Goal: Transaction & Acquisition: Purchase product/service

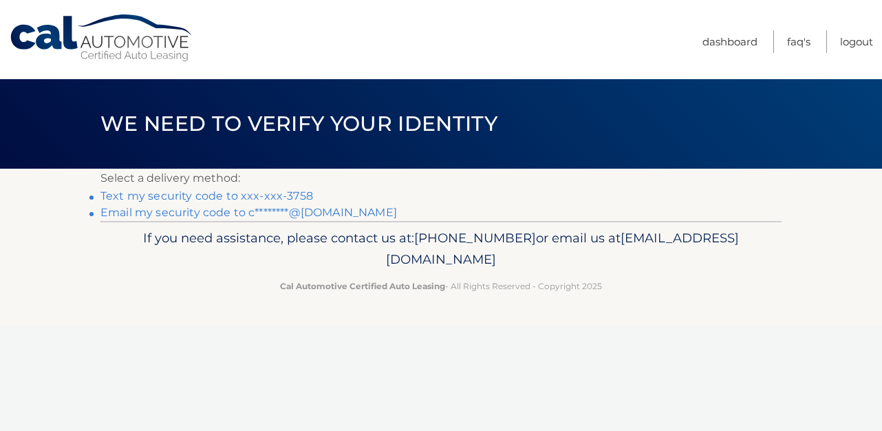
click at [183, 193] on link "Text my security code to xxx-xxx-3758" at bounding box center [206, 195] width 213 height 13
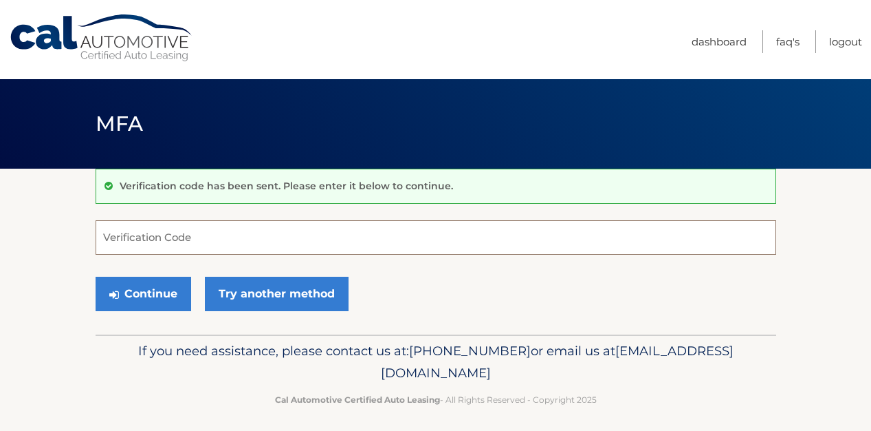
click at [141, 232] on input "Verification Code" at bounding box center [436, 237] width 681 height 34
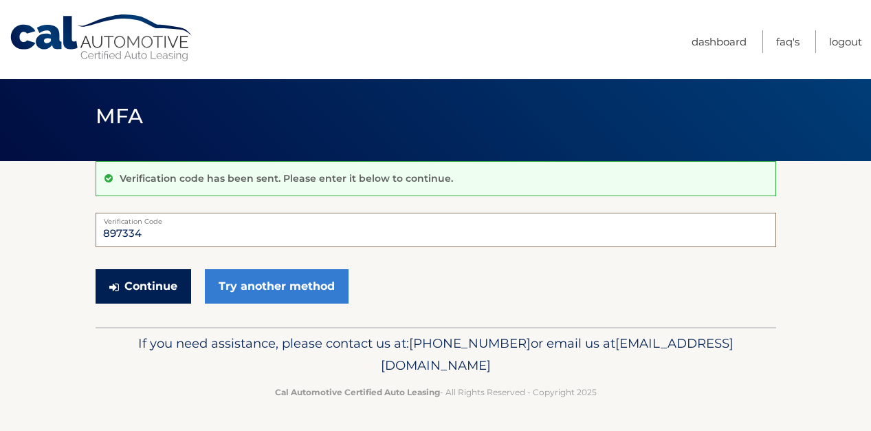
type input "897334"
click at [144, 289] on button "Continue" at bounding box center [144, 286] width 96 height 34
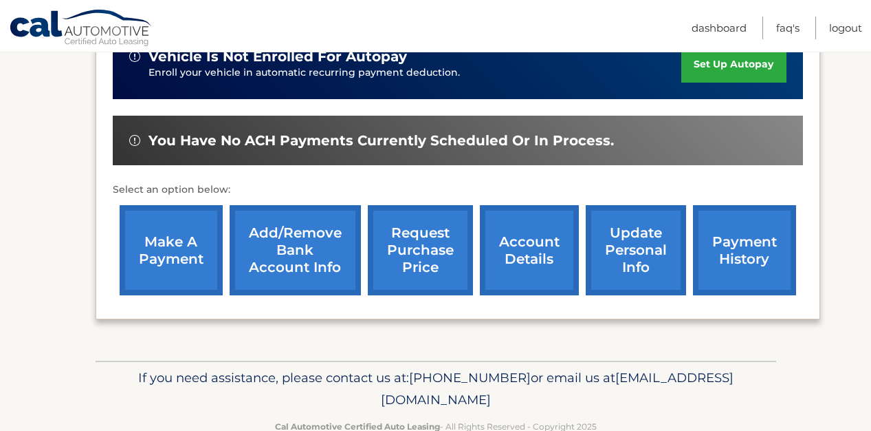
scroll to position [413, 0]
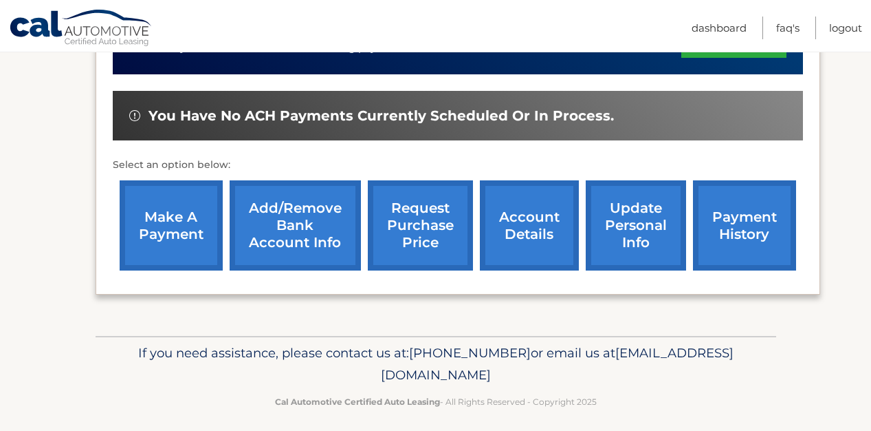
click at [151, 217] on link "make a payment" at bounding box center [171, 225] width 103 height 90
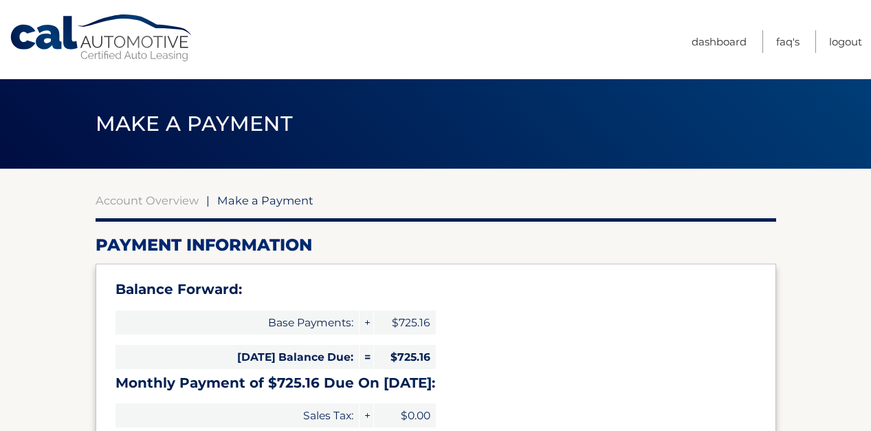
select select "YjQ3YWNkNjUtNTVjMS00ODhjLWJkMGQtNDQyYWY5MjQ1NDY5"
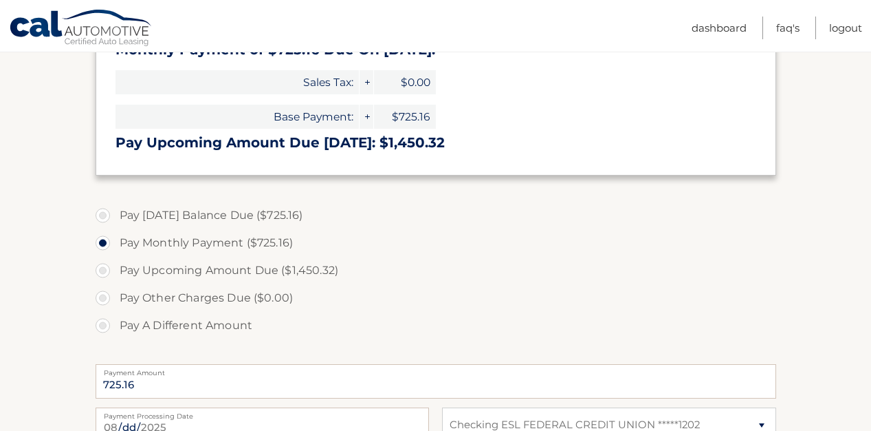
scroll to position [413, 0]
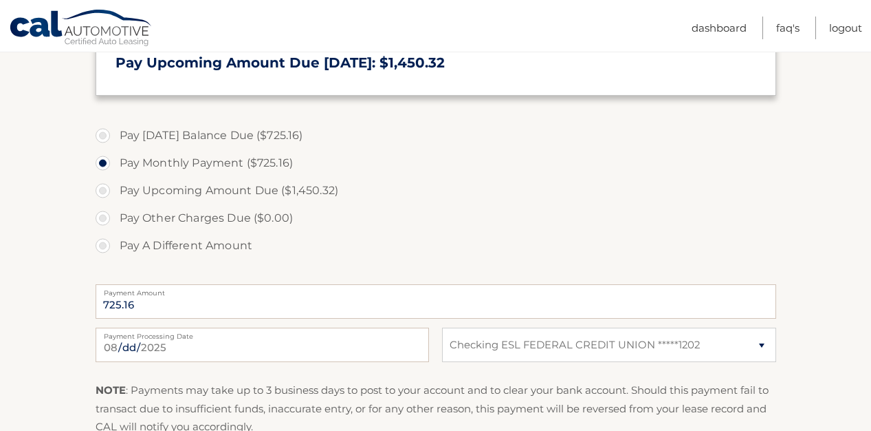
click at [105, 138] on label "Pay Today's Balance Due ($725.16)" at bounding box center [436, 136] width 681 height 28
click at [105, 138] on input "Pay Today's Balance Due ($725.16)" at bounding box center [108, 133] width 14 height 22
radio input "true"
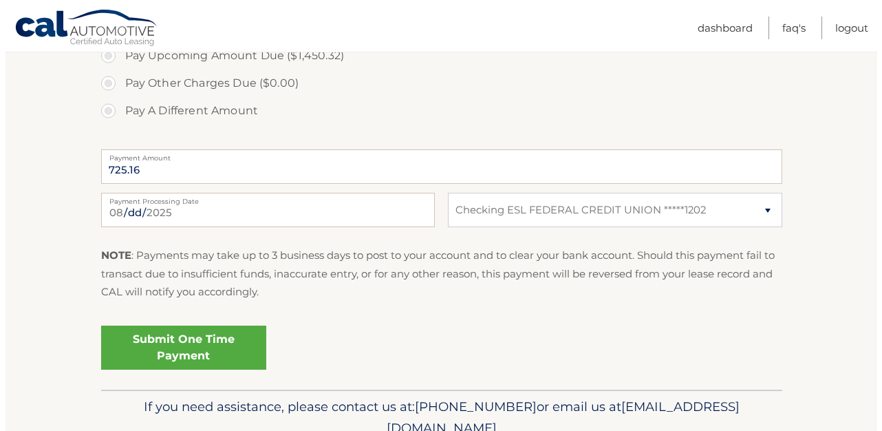
scroll to position [550, 0]
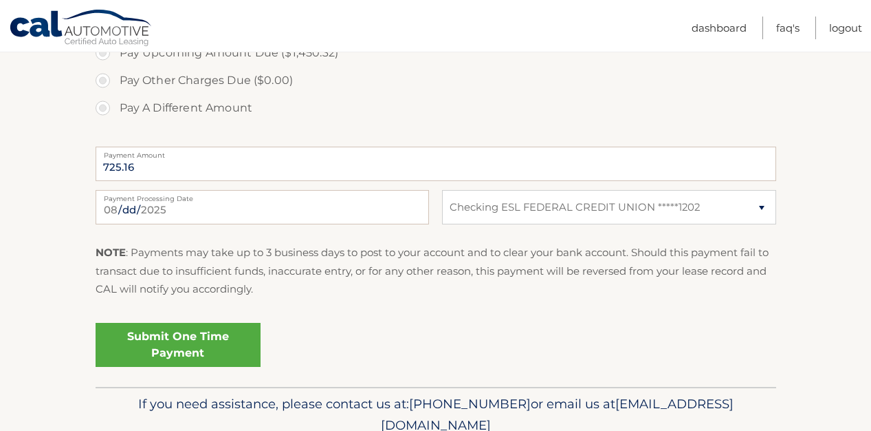
click at [148, 351] on link "Submit One Time Payment" at bounding box center [178, 345] width 165 height 44
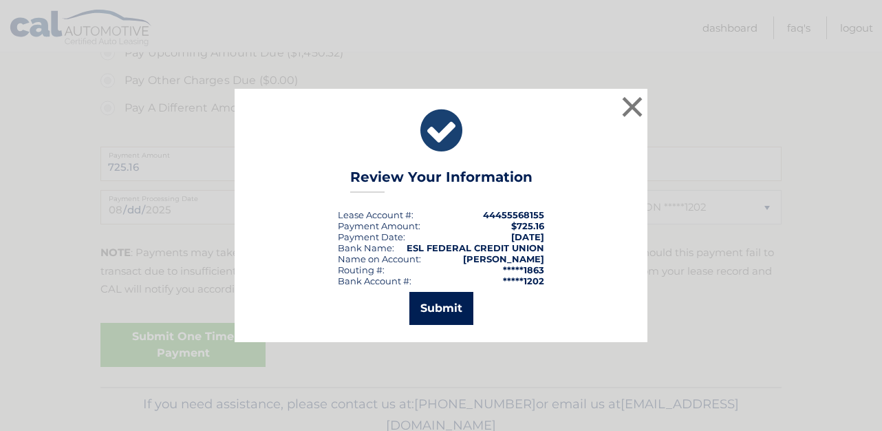
click at [450, 312] on button "Submit" at bounding box center [441, 308] width 64 height 33
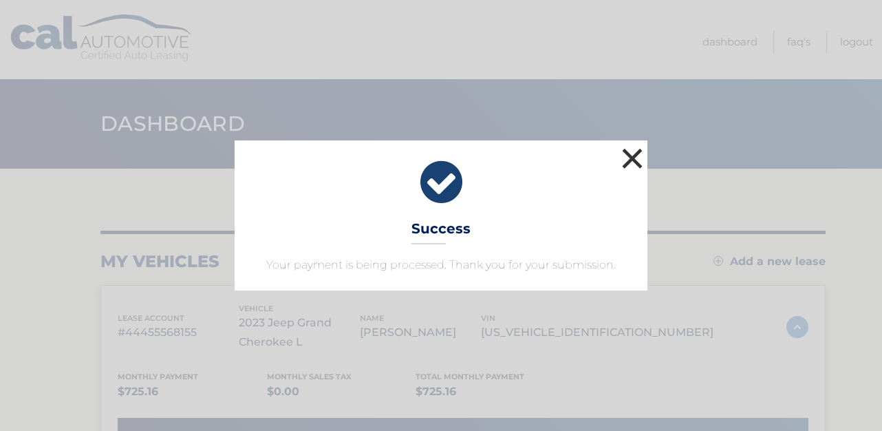
click at [628, 157] on button "×" at bounding box center [632, 158] width 28 height 28
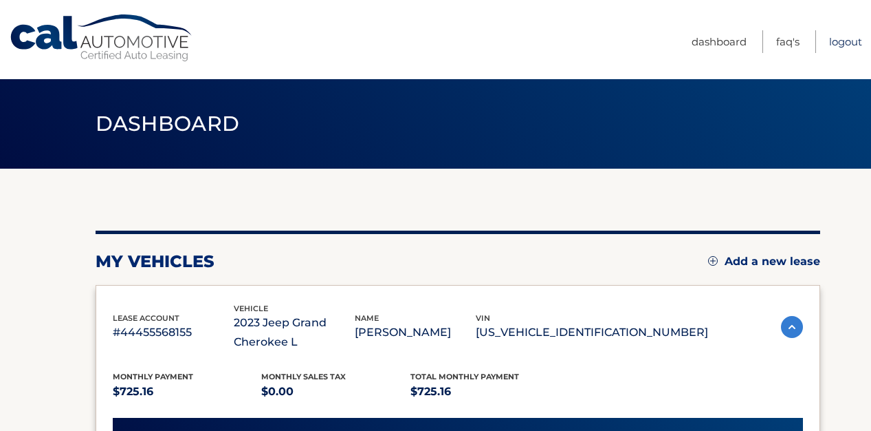
click at [843, 41] on link "Logout" at bounding box center [845, 41] width 33 height 23
